Goal: Find specific page/section: Find specific page/section

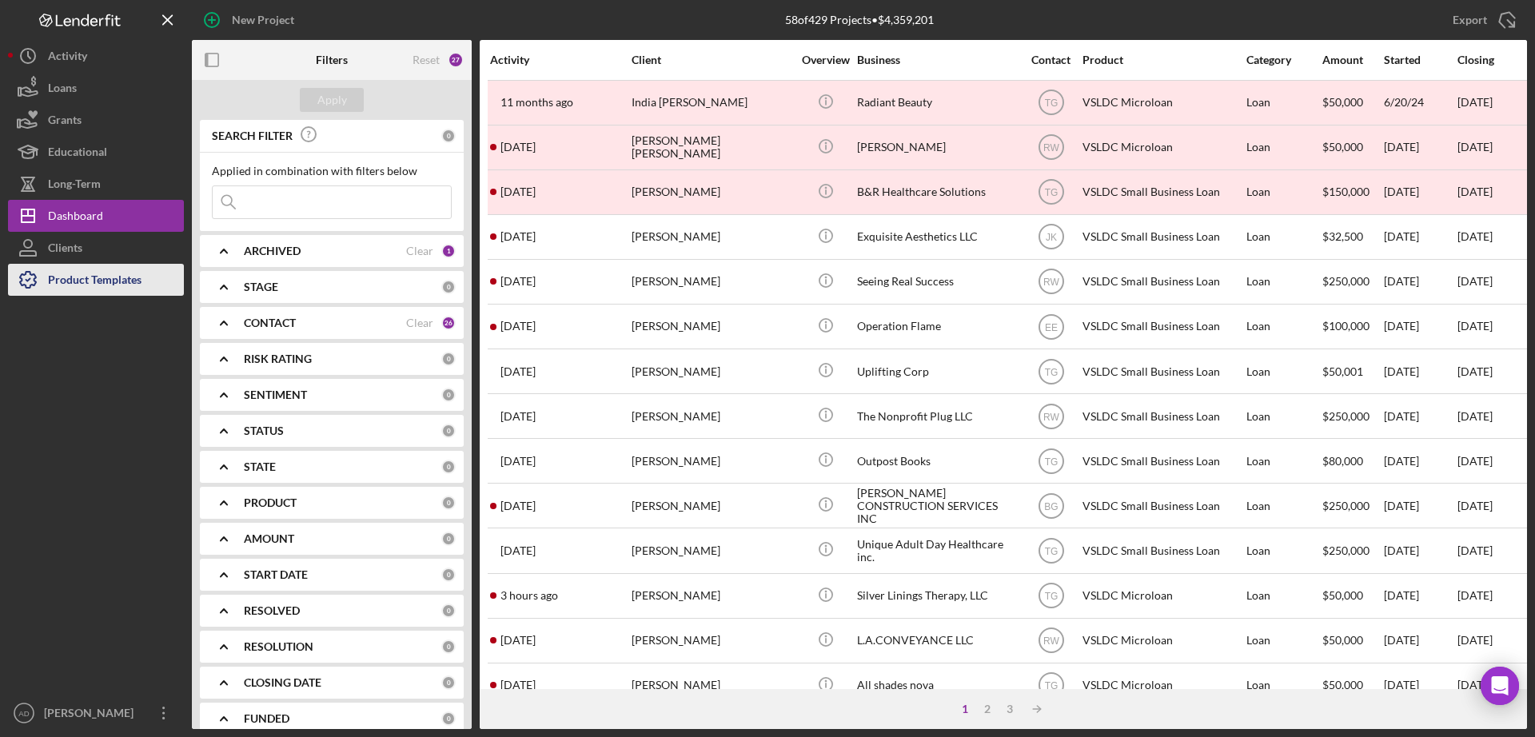
click at [69, 278] on div "Product Templates" at bounding box center [95, 282] width 94 height 36
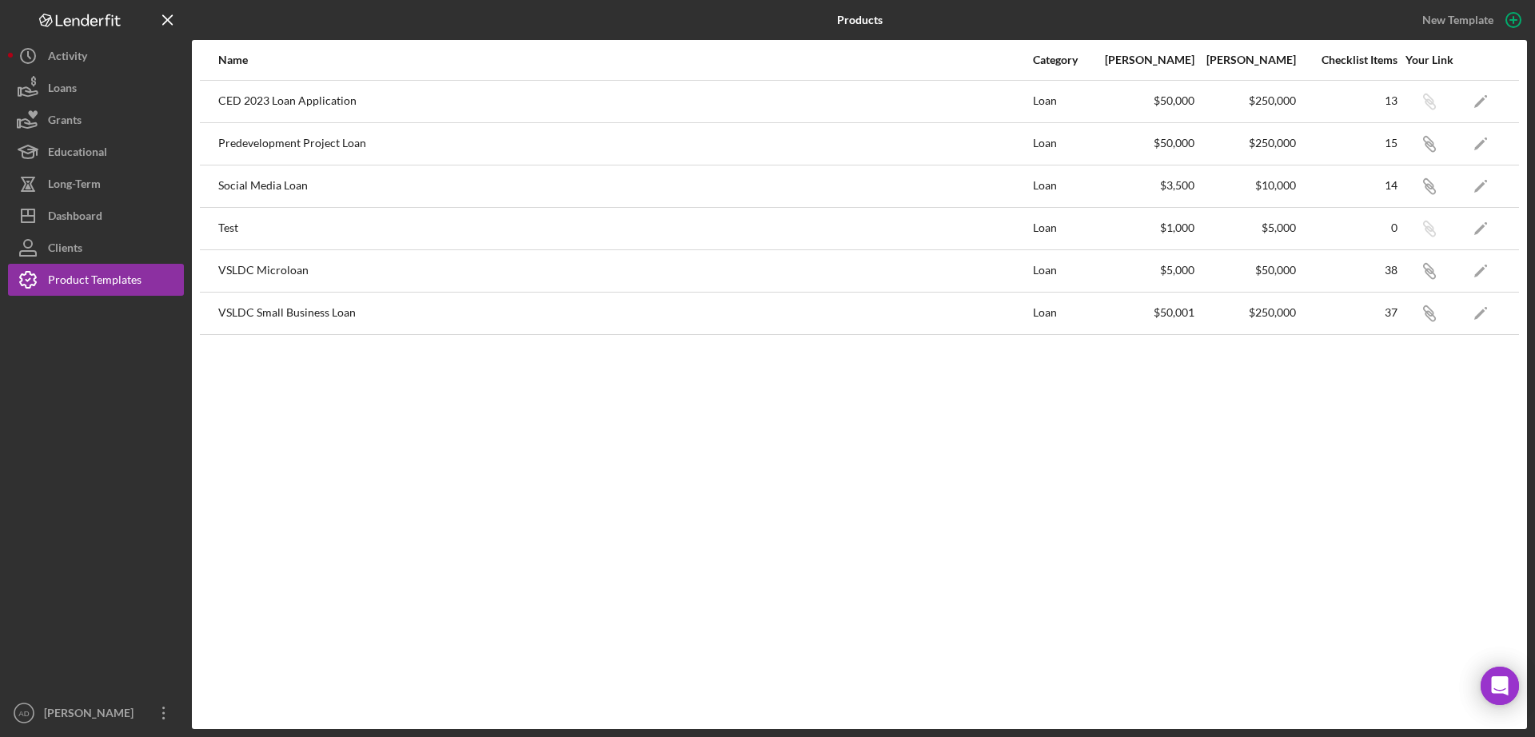
click at [282, 265] on div "VSLDC Microloan" at bounding box center [624, 271] width 813 height 40
click at [1485, 271] on icon "Icon/Edit" at bounding box center [1481, 271] width 36 height 36
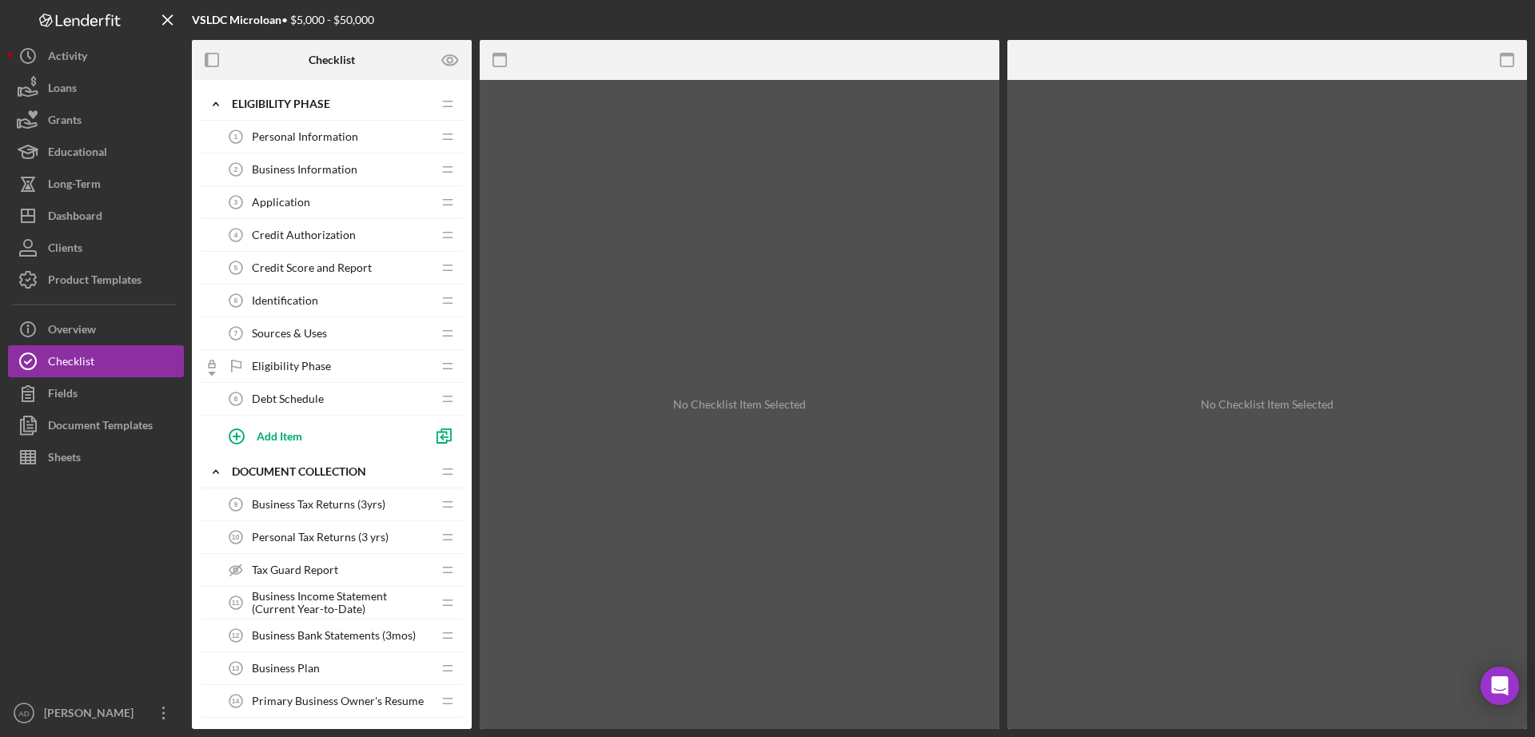
click at [313, 569] on span "Tax Guard Report" at bounding box center [295, 570] width 86 height 13
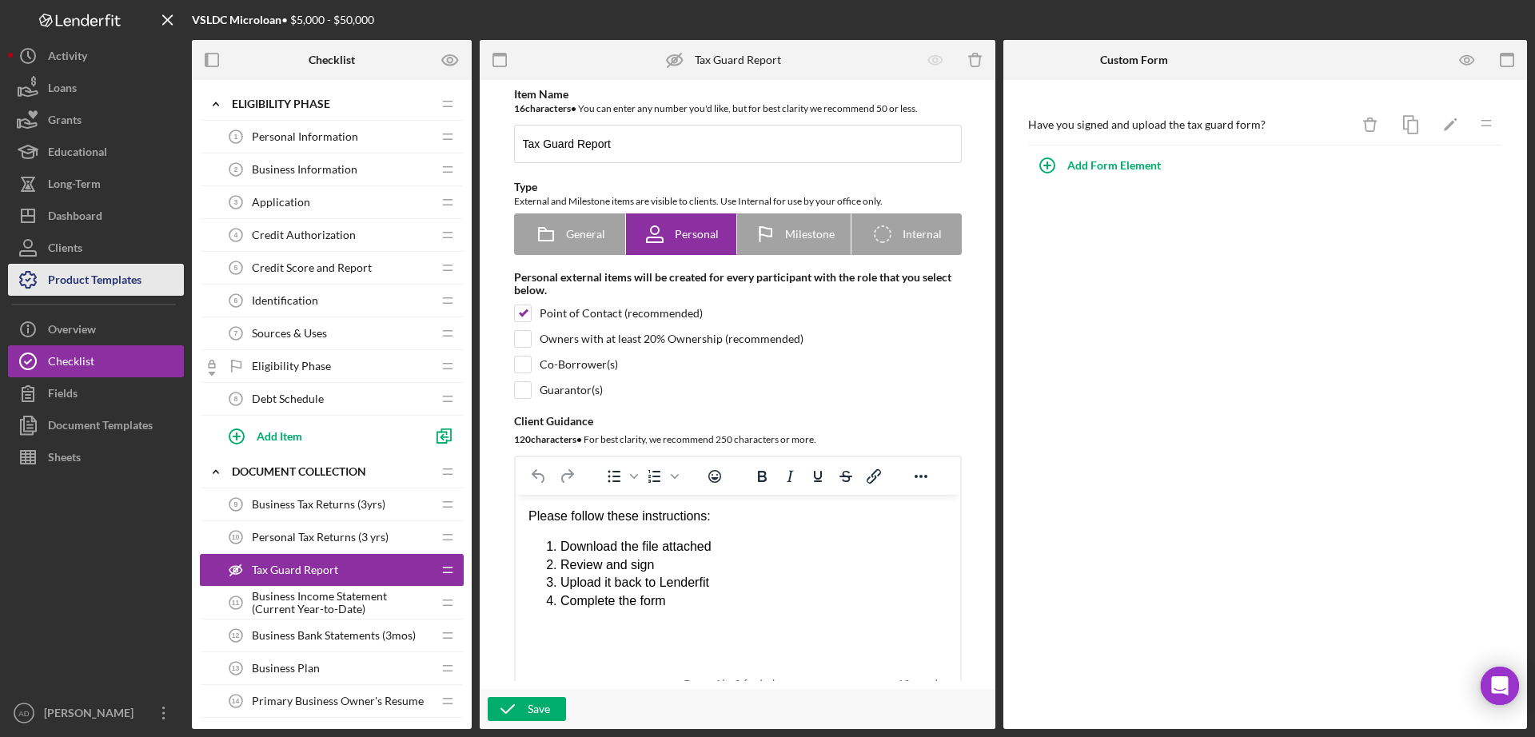
click at [87, 277] on div "Product Templates" at bounding box center [95, 282] width 94 height 36
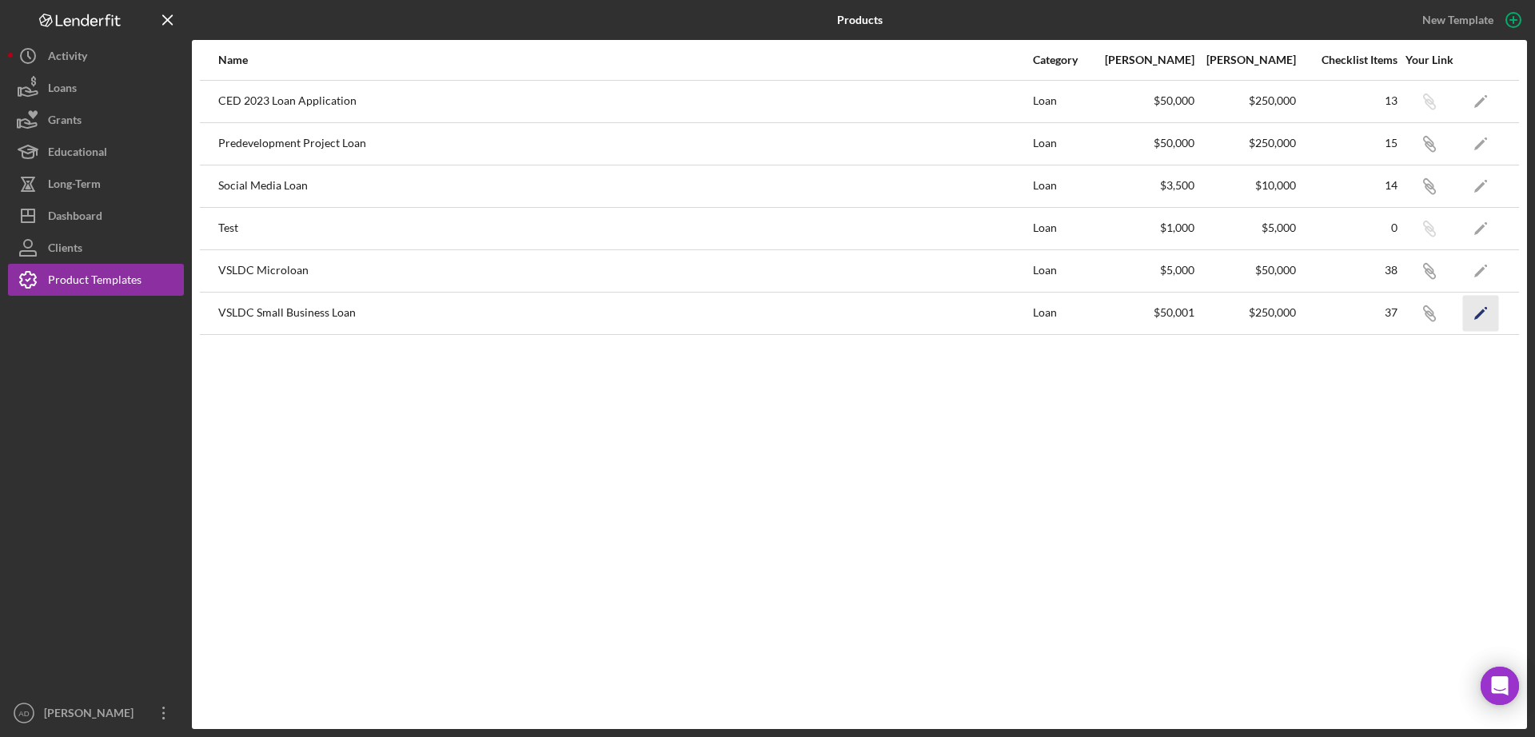
click at [1482, 320] on icon "Icon/Edit" at bounding box center [1481, 313] width 36 height 36
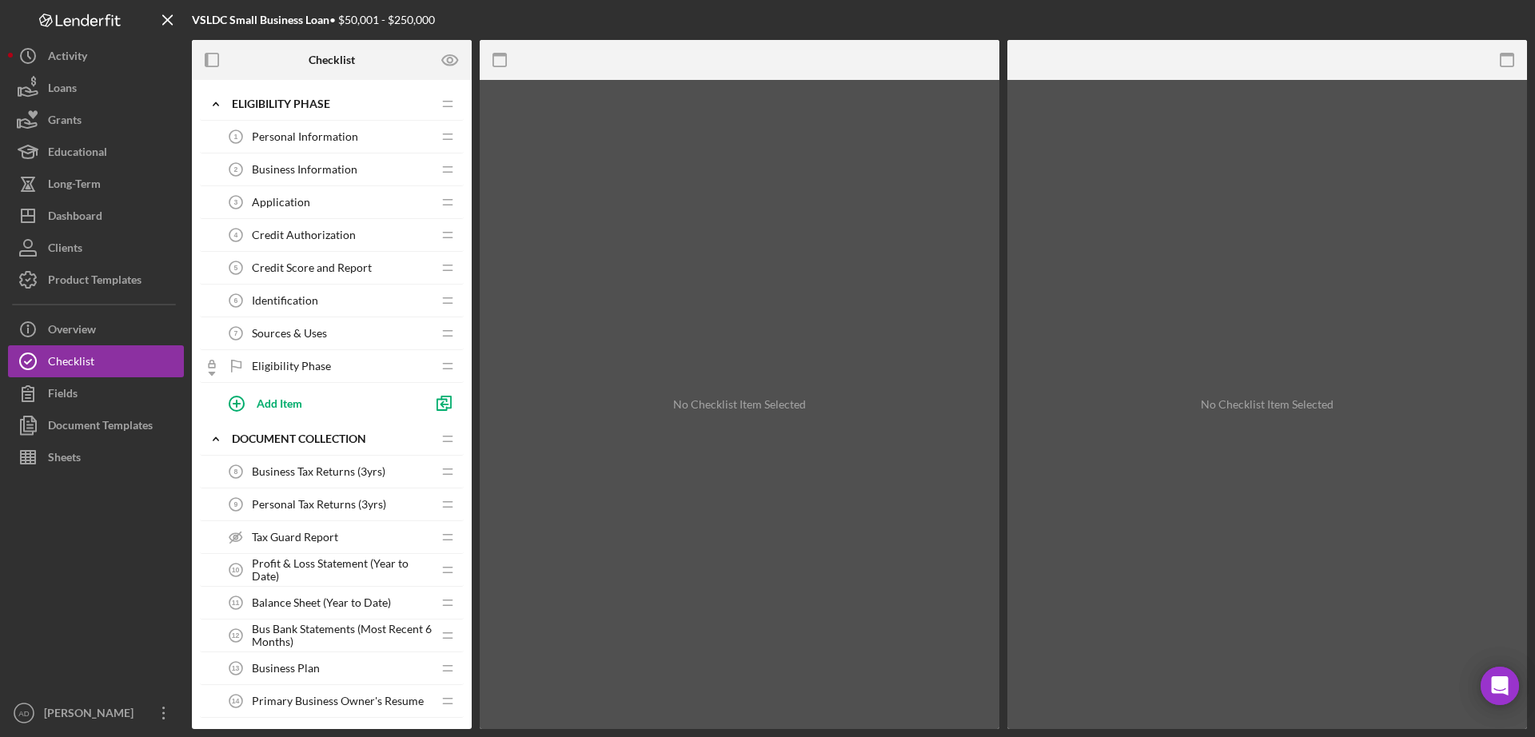
click at [276, 535] on span "Tax Guard Report" at bounding box center [295, 537] width 86 height 13
